Goal: Book appointment/travel/reservation

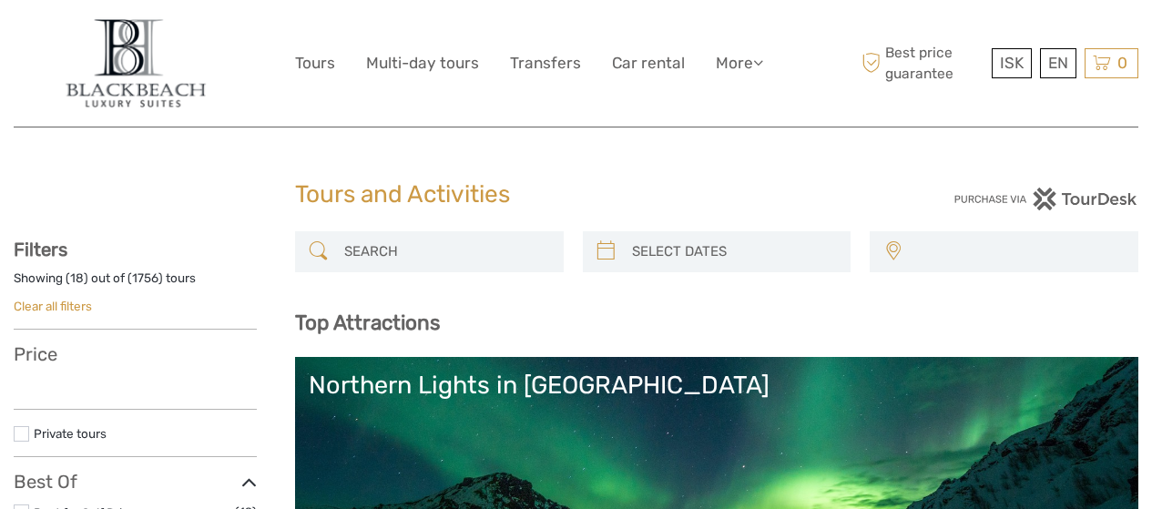
select select
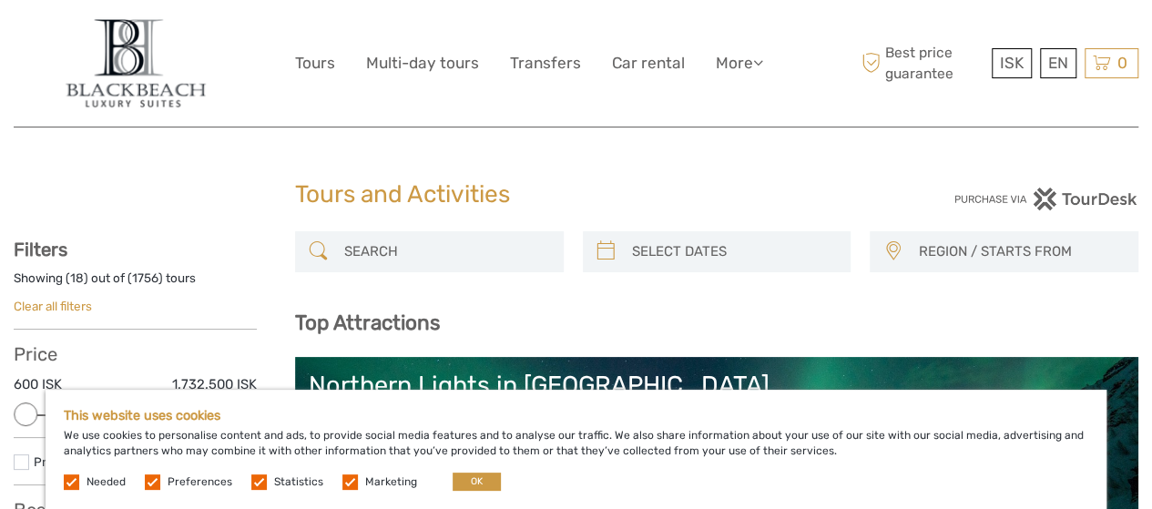
click at [342, 478] on label at bounding box center [349, 481] width 15 height 15
click at [0, 0] on input "checkbox" at bounding box center [0, 0] width 0 height 0
click at [255, 483] on label at bounding box center [258, 481] width 15 height 15
click at [0, 0] on input "checkbox" at bounding box center [0, 0] width 0 height 0
click at [148, 476] on label at bounding box center [152, 481] width 15 height 15
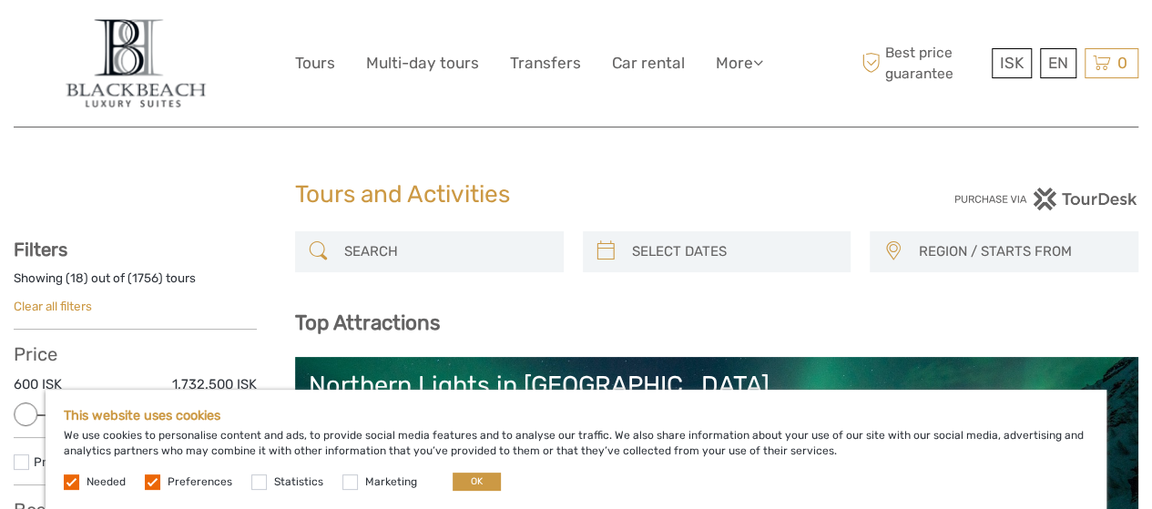
click at [0, 0] on input "checkbox" at bounding box center [0, 0] width 0 height 0
click at [473, 482] on button "OK" at bounding box center [477, 482] width 48 height 18
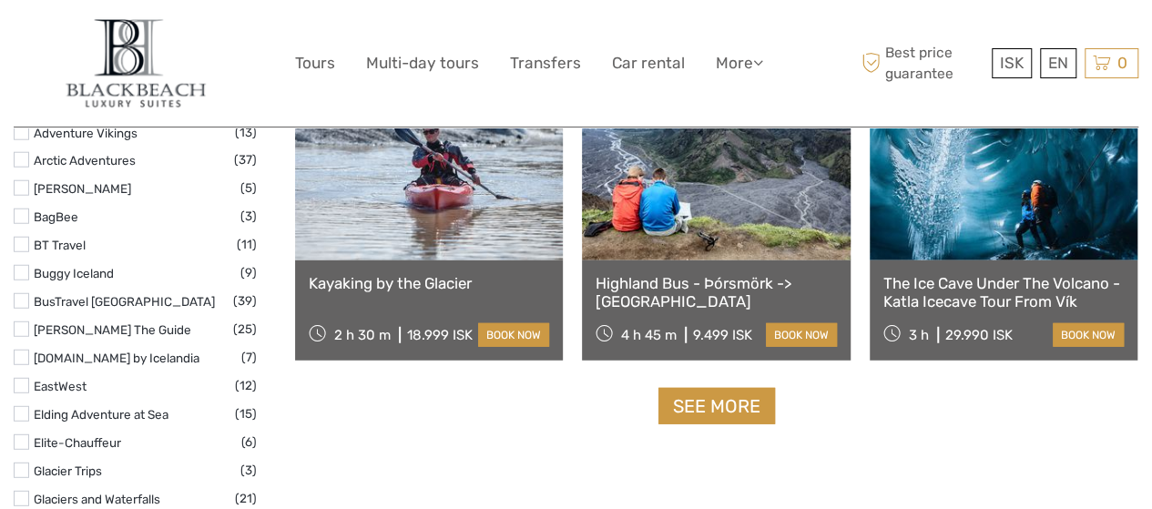
scroll to position [2295, 0]
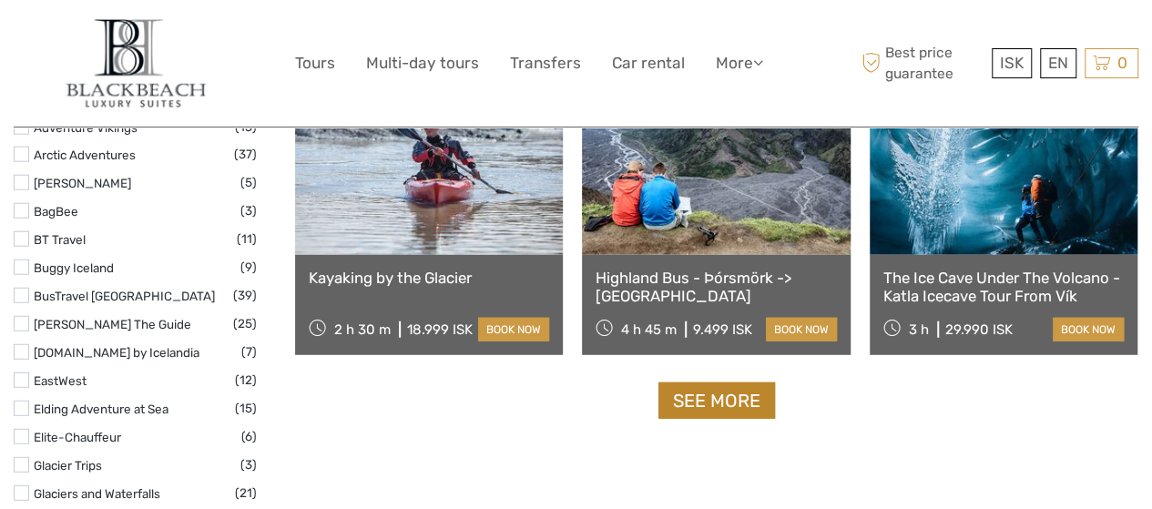
click at [694, 409] on link "See more" at bounding box center [716, 400] width 117 height 37
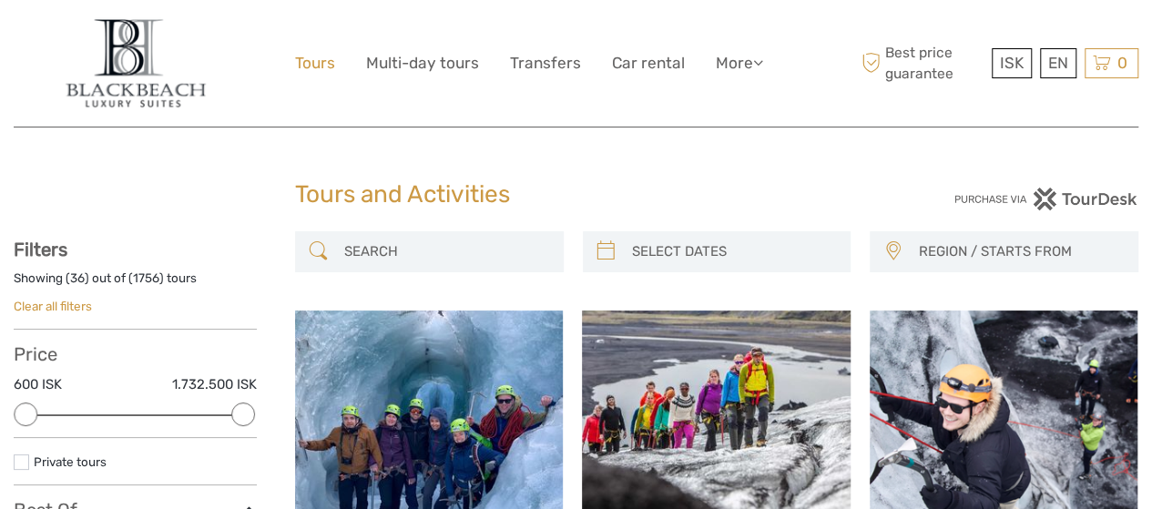
click at [326, 65] on link "Tours" at bounding box center [315, 63] width 40 height 26
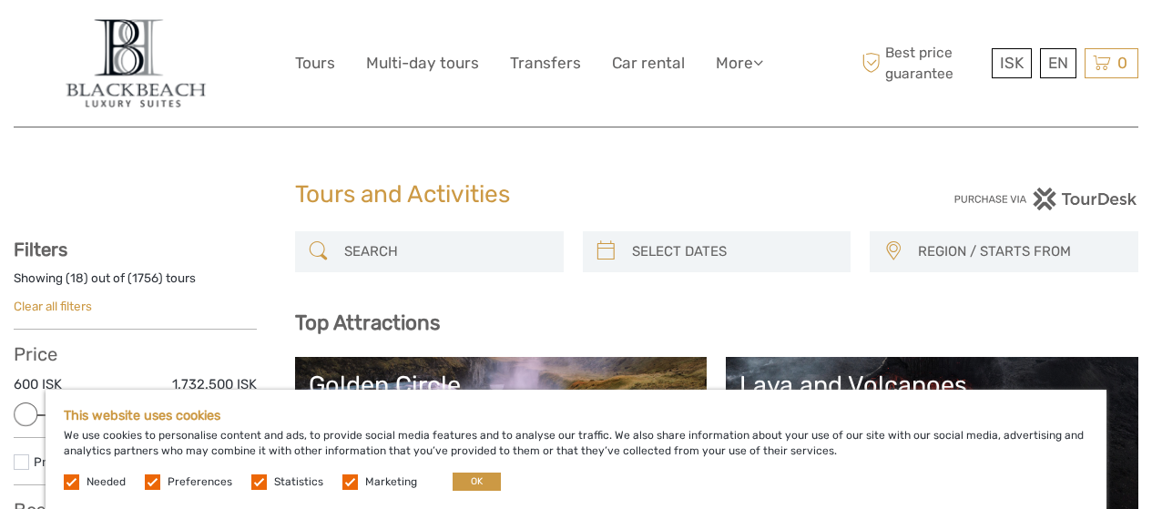
select select
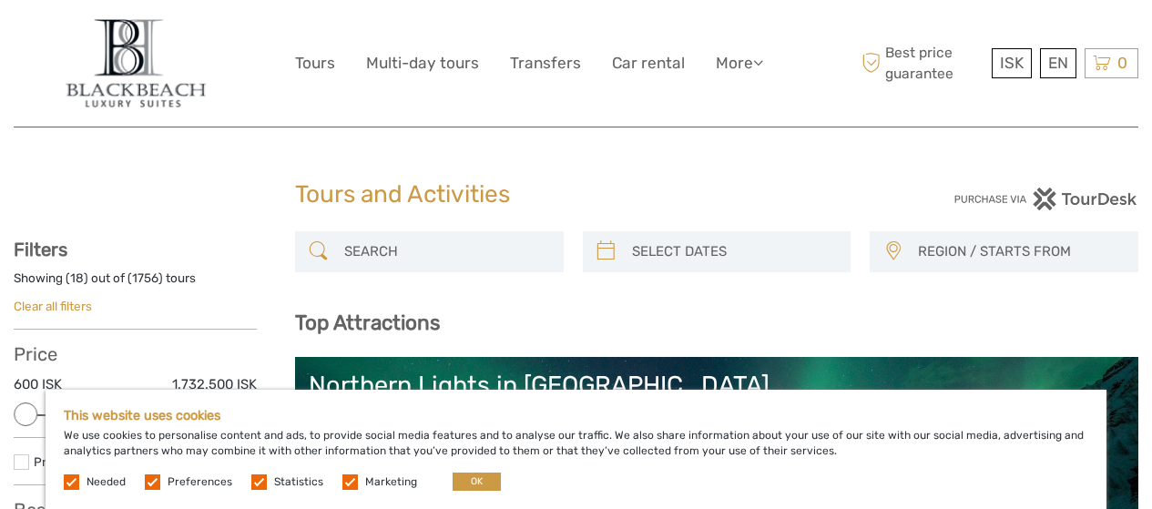
select select
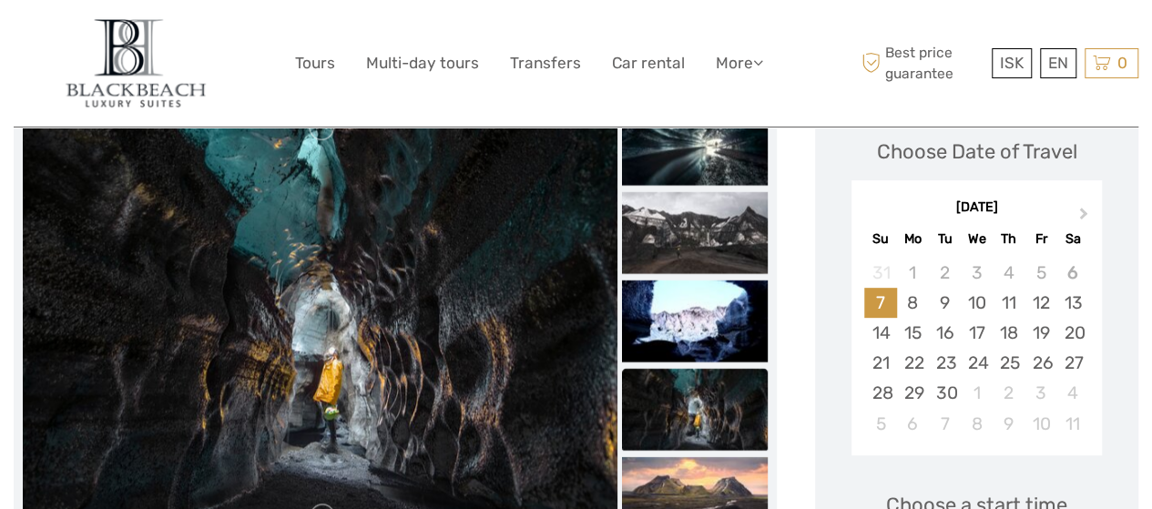
scroll to position [230, 0]
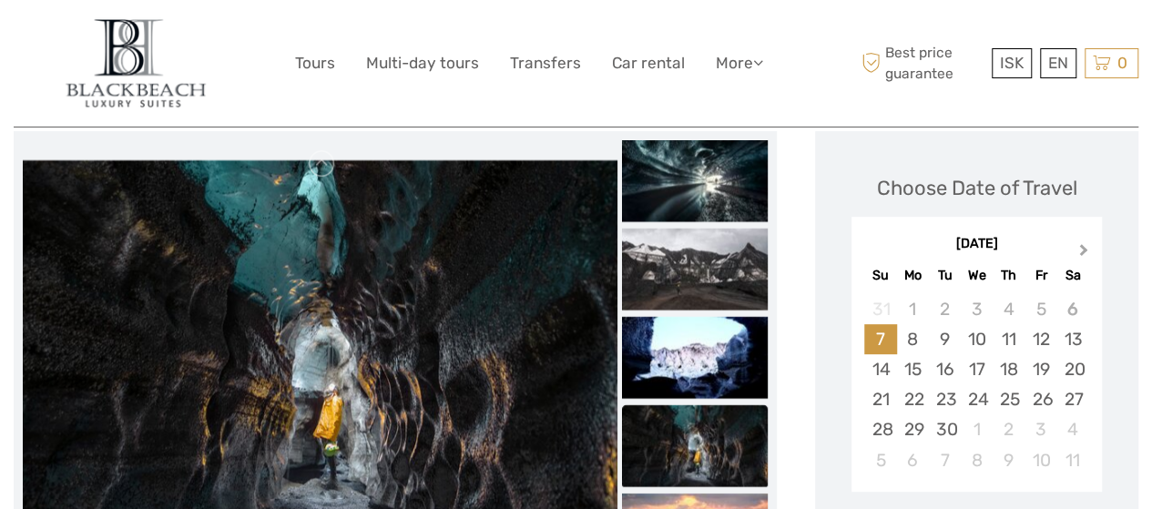
click at [1084, 253] on span "Next Month" at bounding box center [1084, 253] width 0 height 26
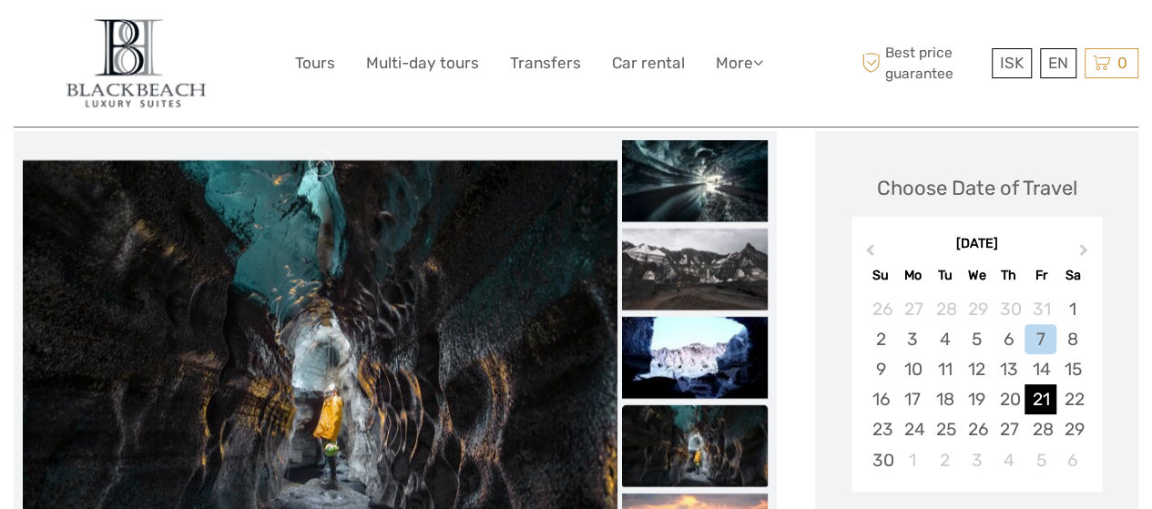
click at [1040, 402] on div "21" at bounding box center [1040, 399] width 32 height 30
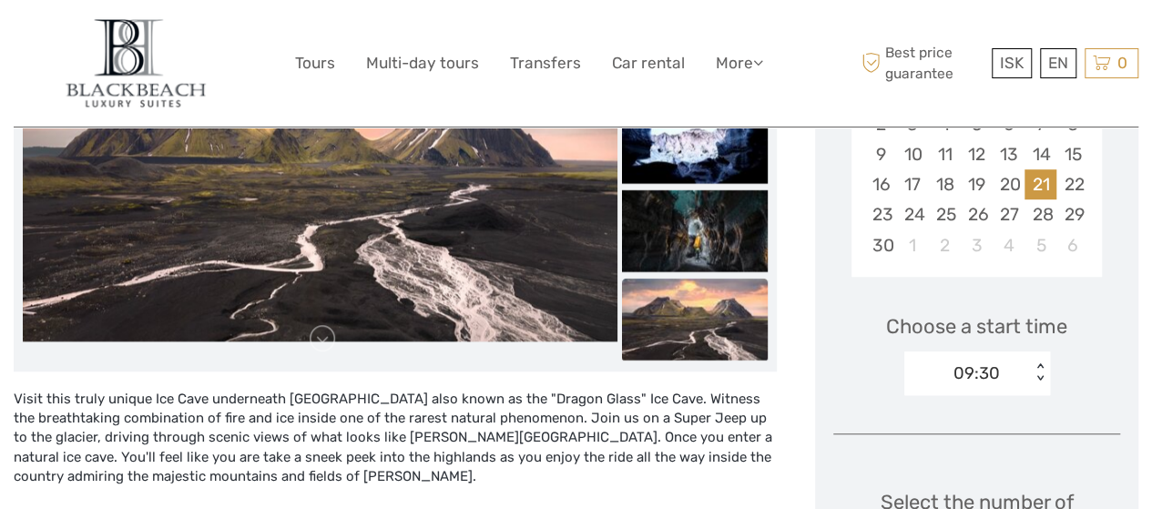
scroll to position [557, 0]
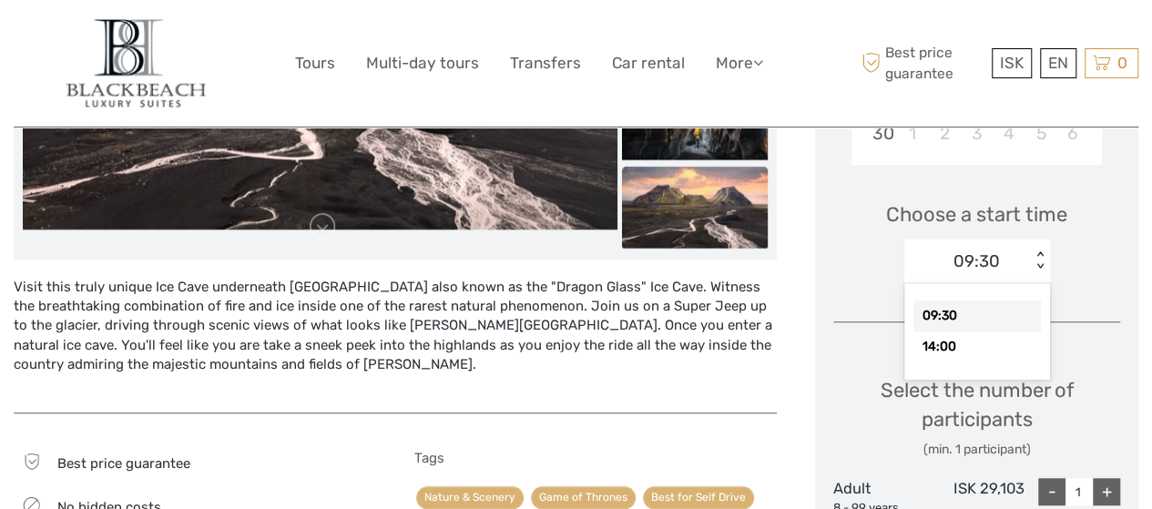
click at [1034, 260] on div "< >" at bounding box center [1039, 260] width 15 height 19
click at [947, 342] on div "14:00" at bounding box center [976, 346] width 127 height 31
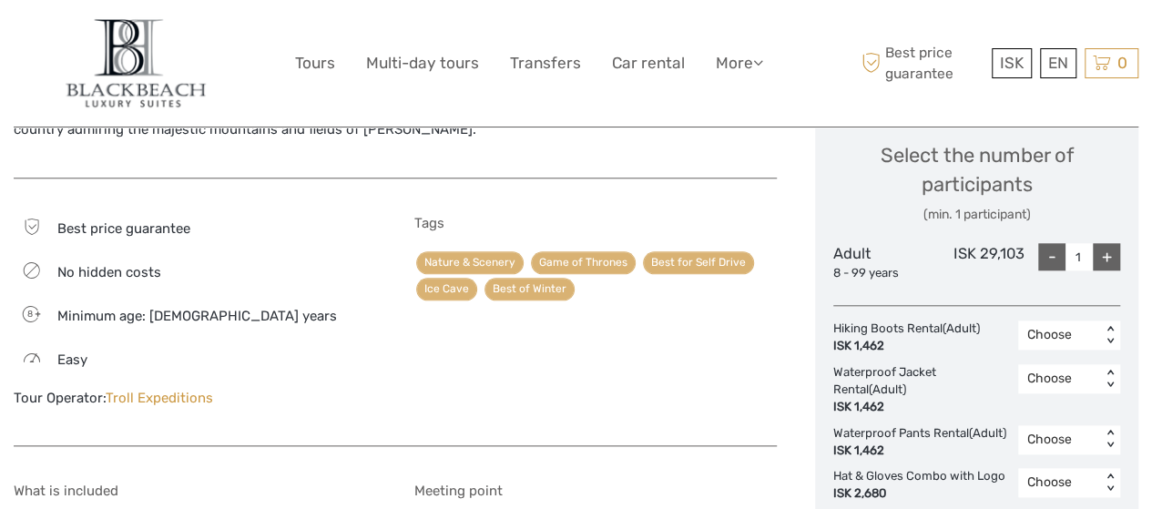
scroll to position [784, 0]
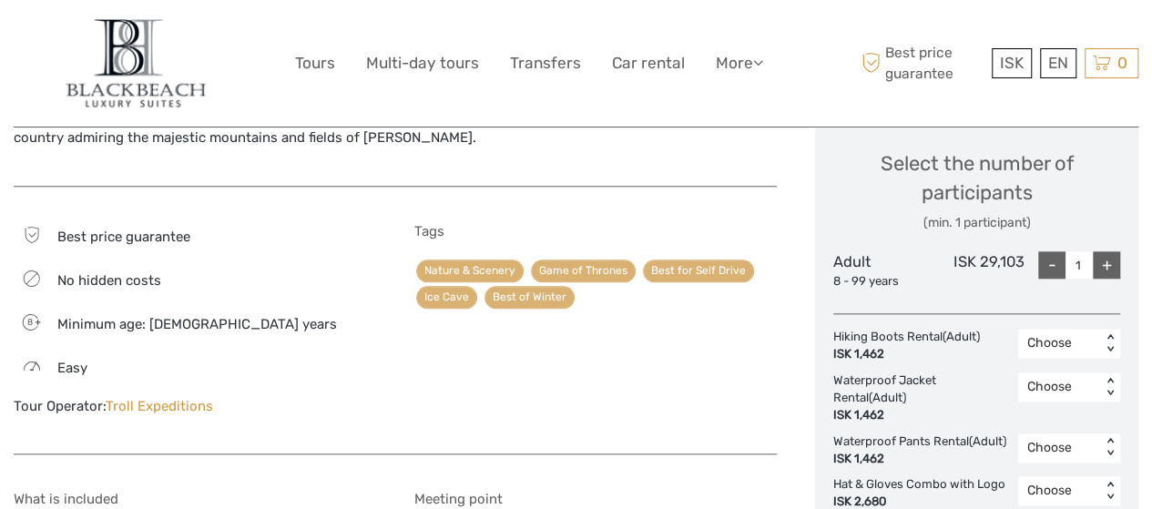
click at [1114, 264] on div "+" at bounding box center [1106, 264] width 27 height 27
type input "3"
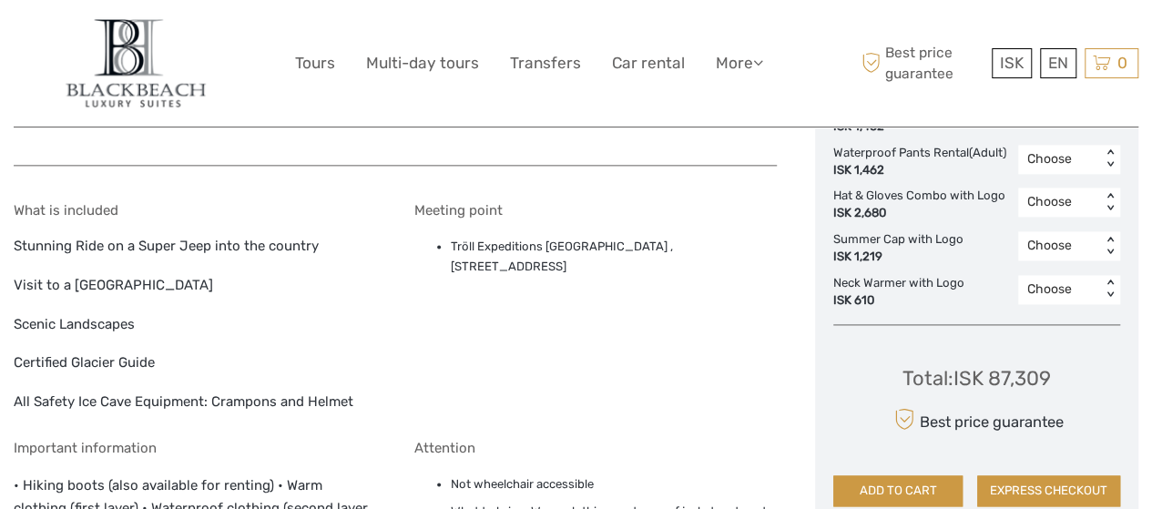
scroll to position [1061, 0]
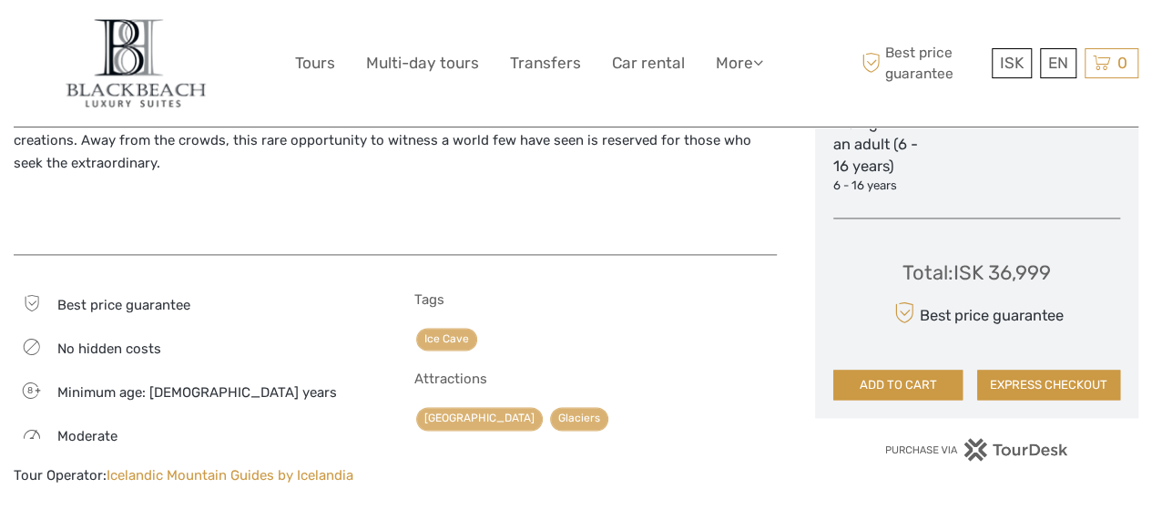
scroll to position [1164, 0]
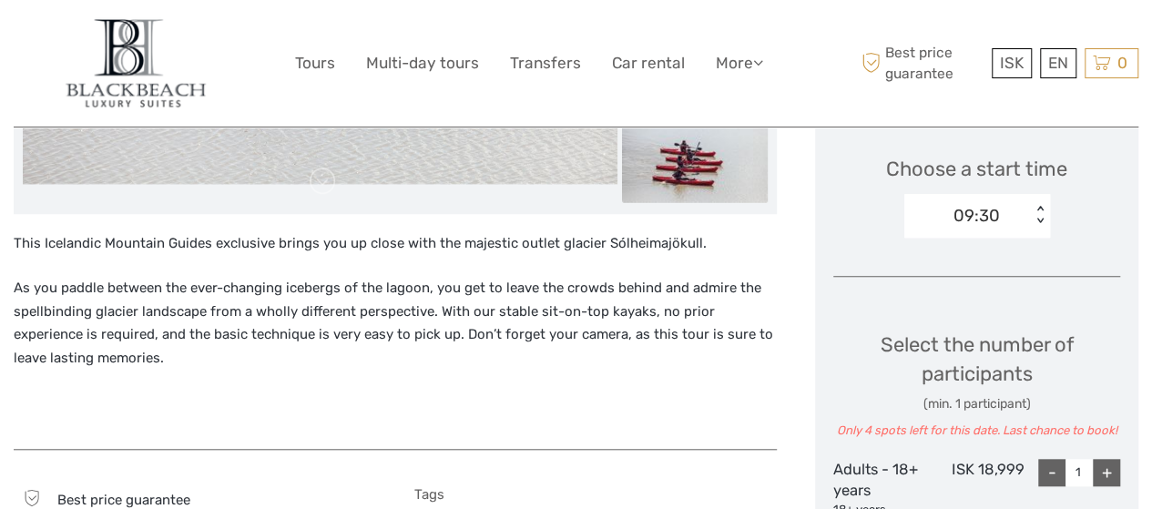
scroll to position [606, 0]
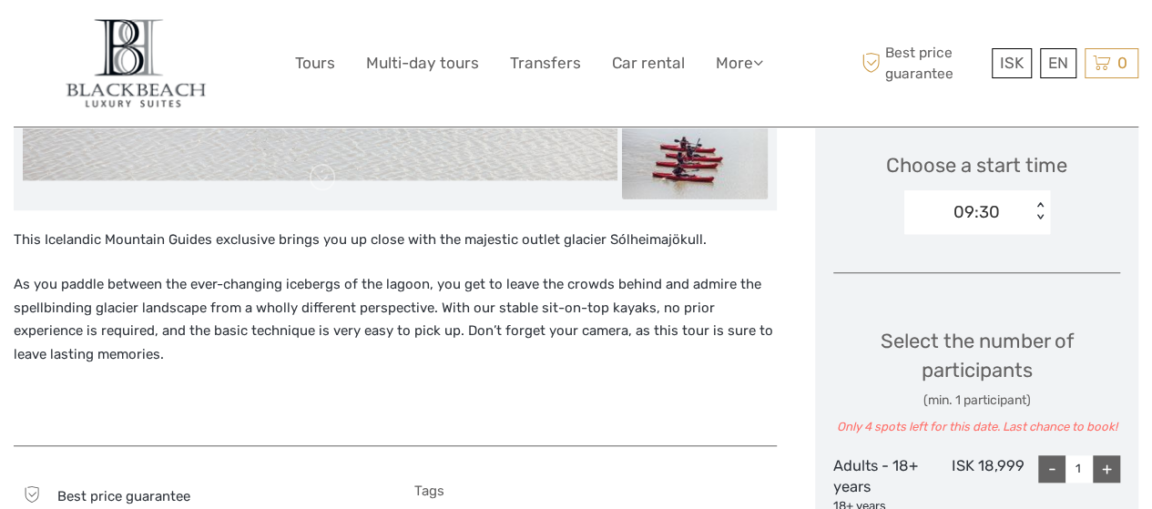
drag, startPoint x: 602, startPoint y: 236, endPoint x: 713, endPoint y: 229, distance: 111.3
click at [713, 229] on p "This Icelandic Mountain Guides exclusive brings you up close with the majestic …" at bounding box center [395, 241] width 763 height 24
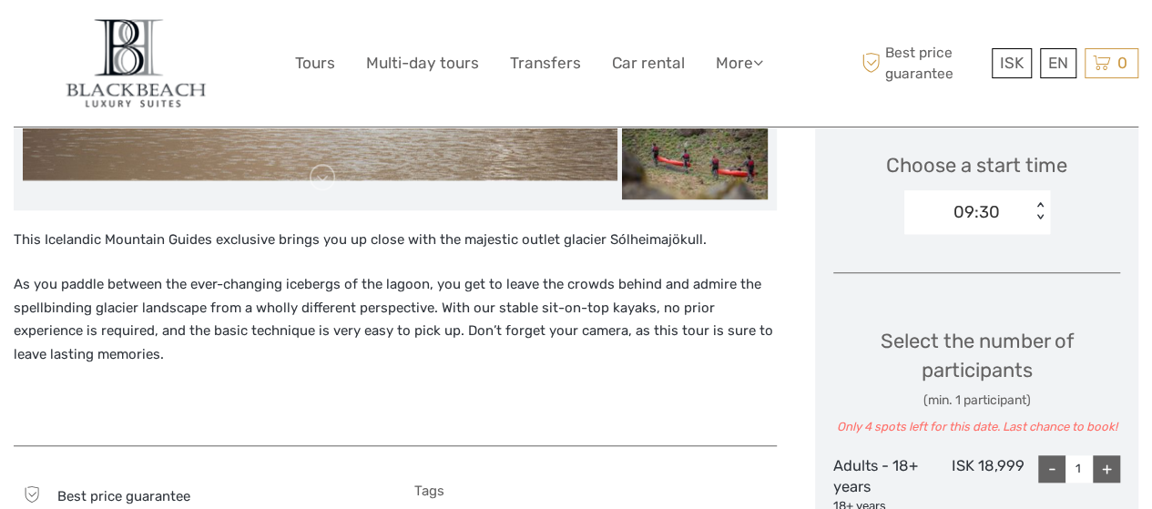
copy p "Sólheimajökull."
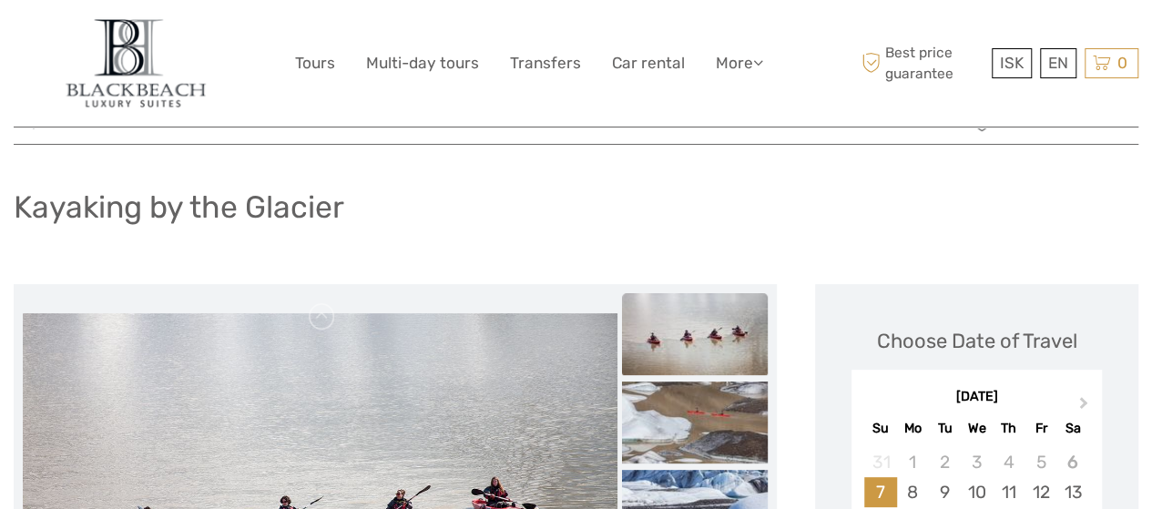
scroll to position [0, 0]
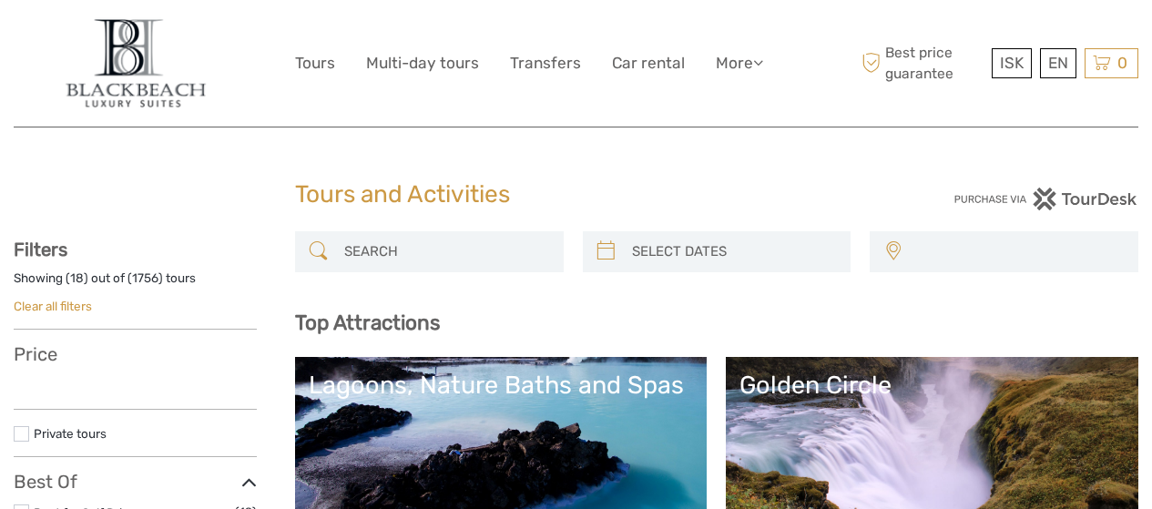
select select
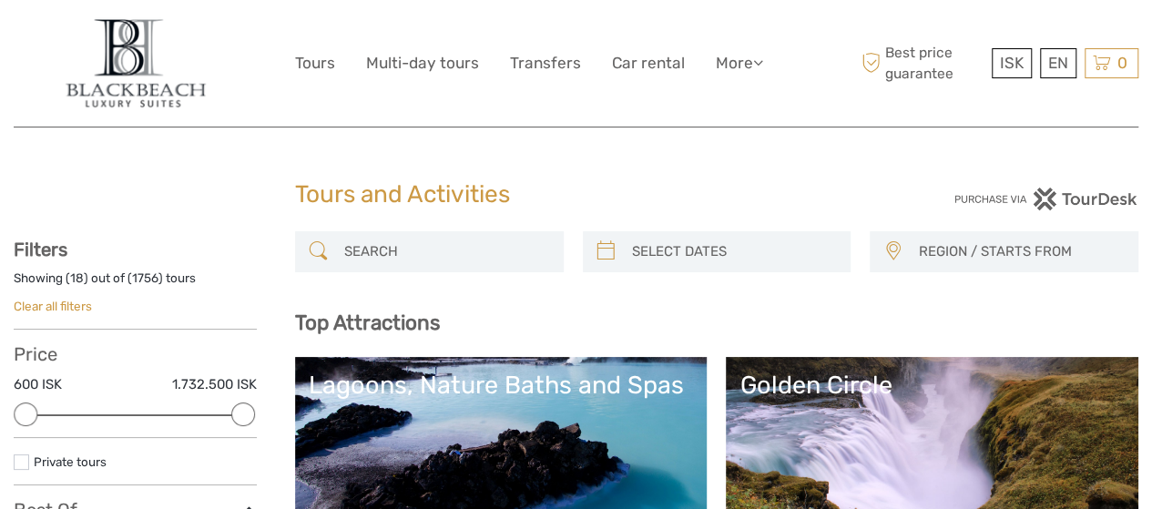
click at [548, 398] on div "Lagoons, Nature Baths and Spas" at bounding box center [501, 385] width 385 height 29
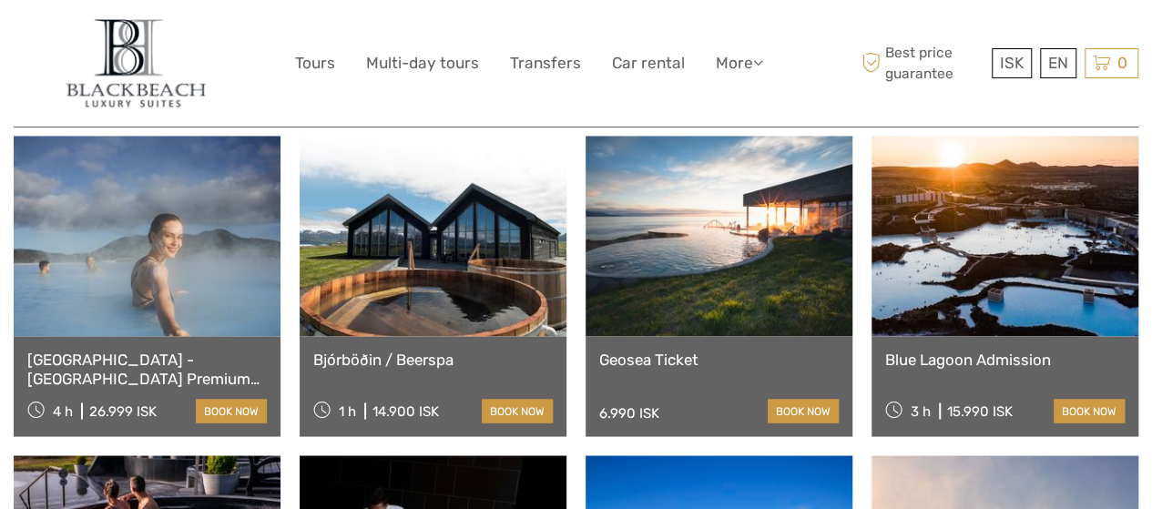
scroll to position [1401, 0]
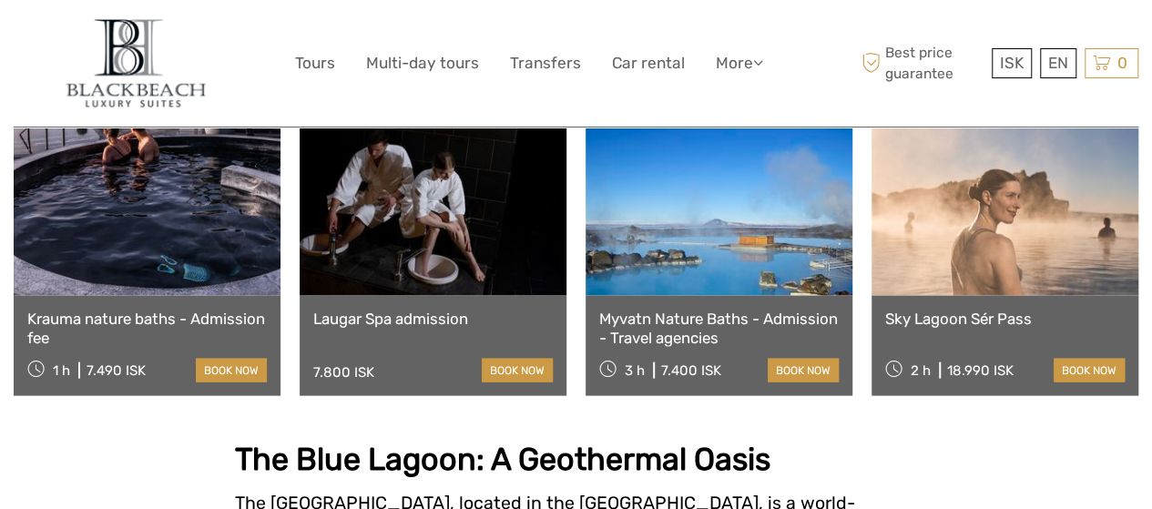
scroll to position [1761, 0]
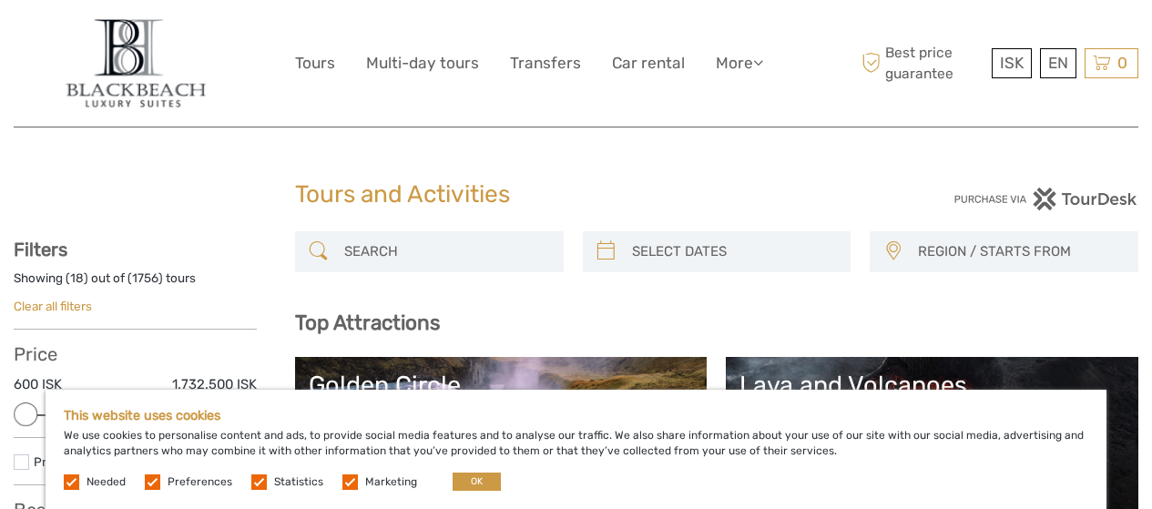
select select
